Goal: Use online tool/utility: Utilize a website feature to perform a specific function

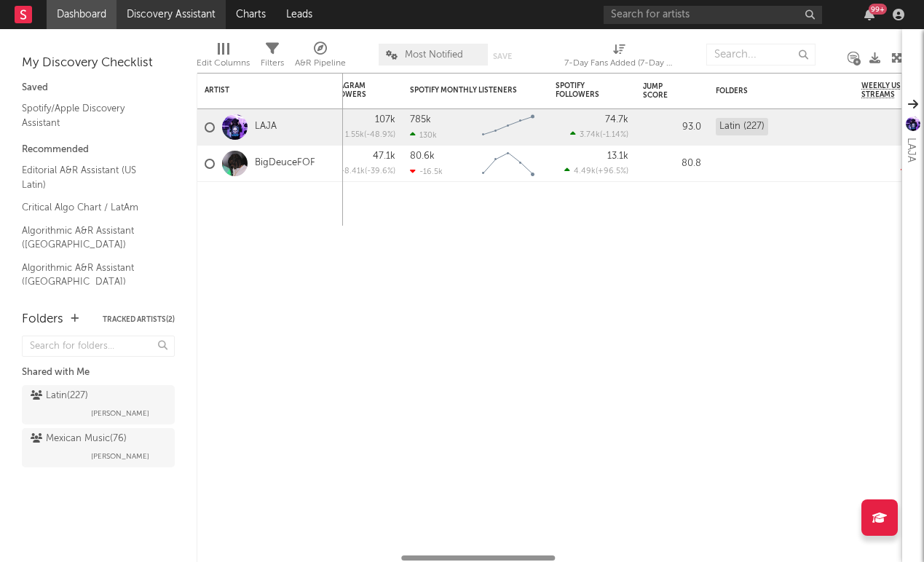
click at [168, 15] on link "Discovery Assistant" at bounding box center [170, 14] width 109 height 29
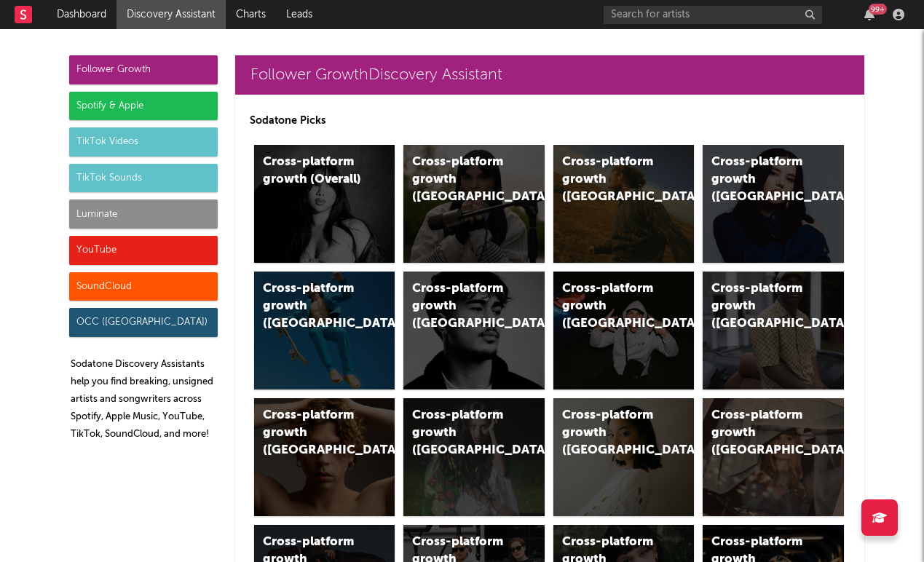
click at [128, 215] on div "Luminate" at bounding box center [143, 213] width 149 height 29
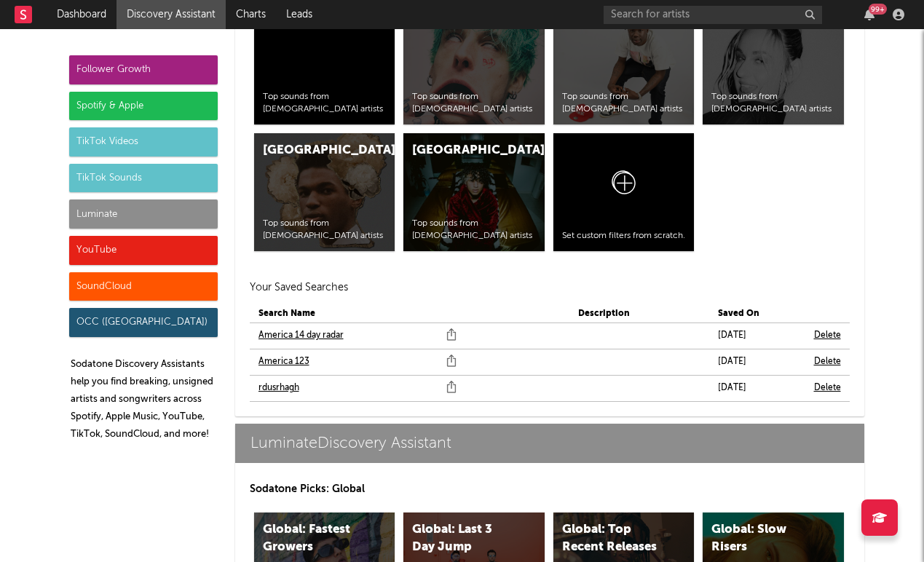
scroll to position [6797, 0]
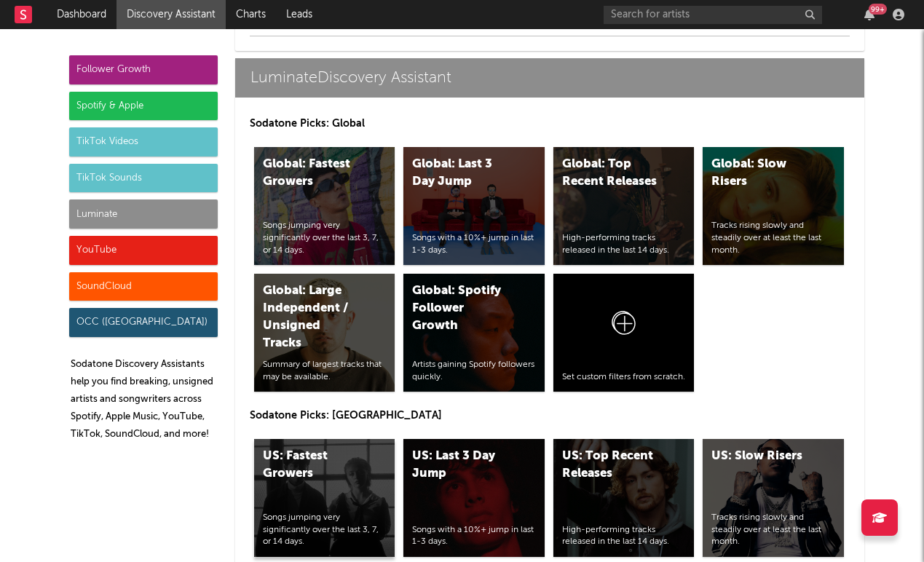
click at [301, 508] on div "US: Fastest Growers Songs jumping very significantly over the last 3, 7, or 14 …" at bounding box center [324, 498] width 141 height 118
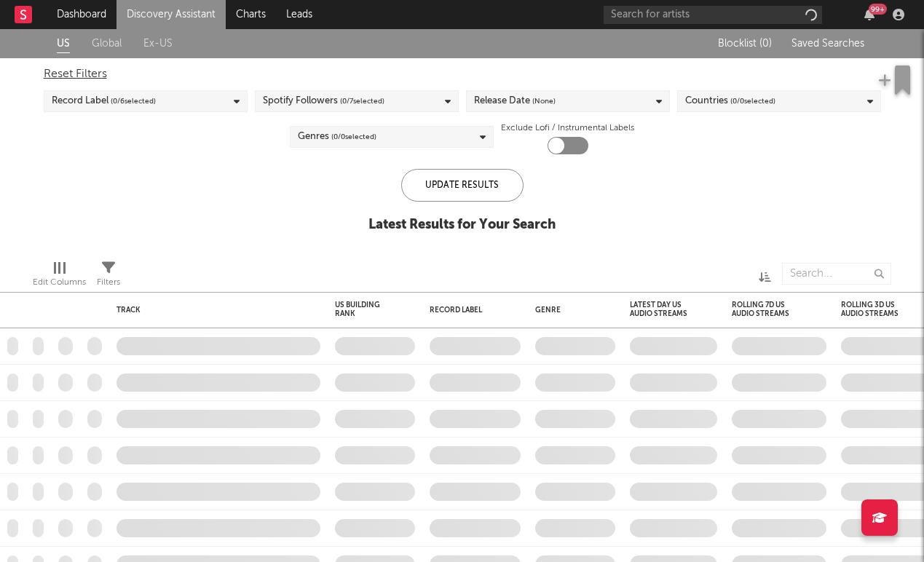
checkbox input "true"
